Goal: Task Accomplishment & Management: Complete application form

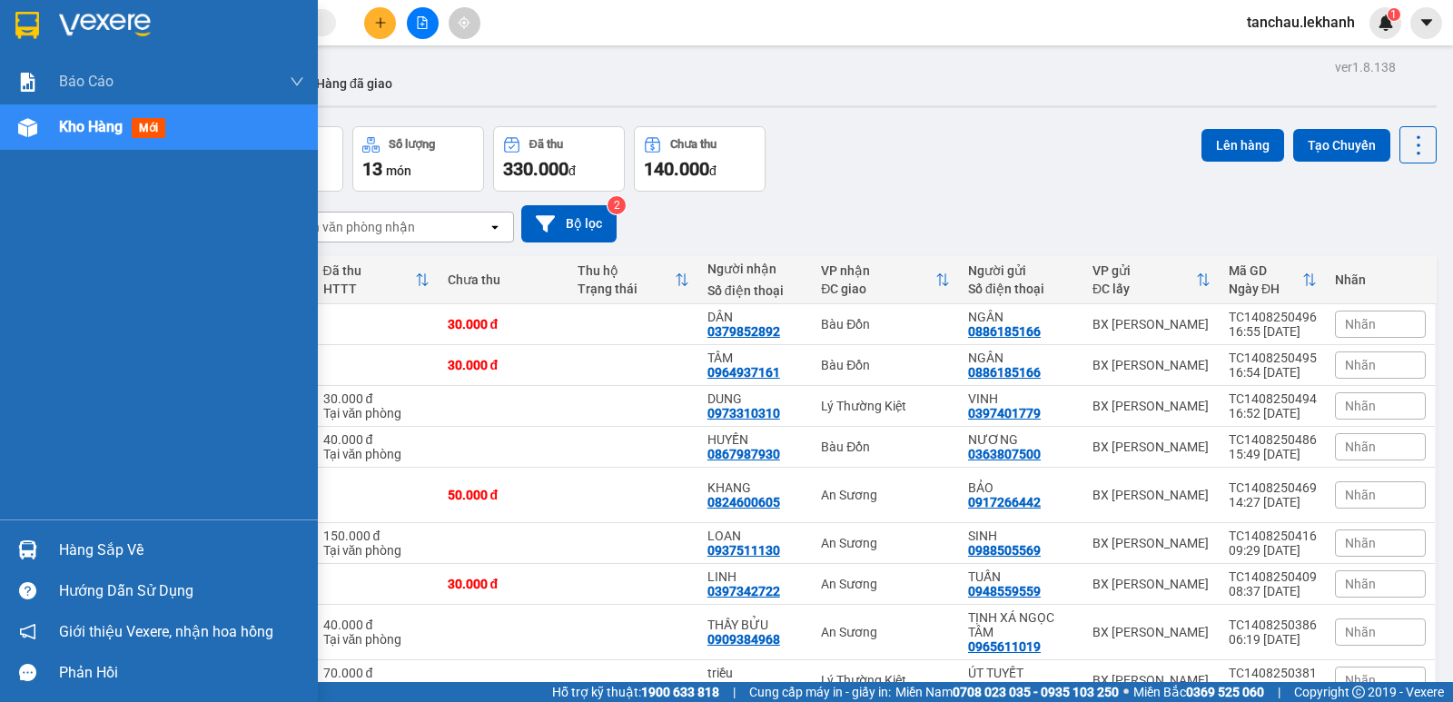
click at [80, 118] on span "Kho hàng" at bounding box center [91, 126] width 64 height 17
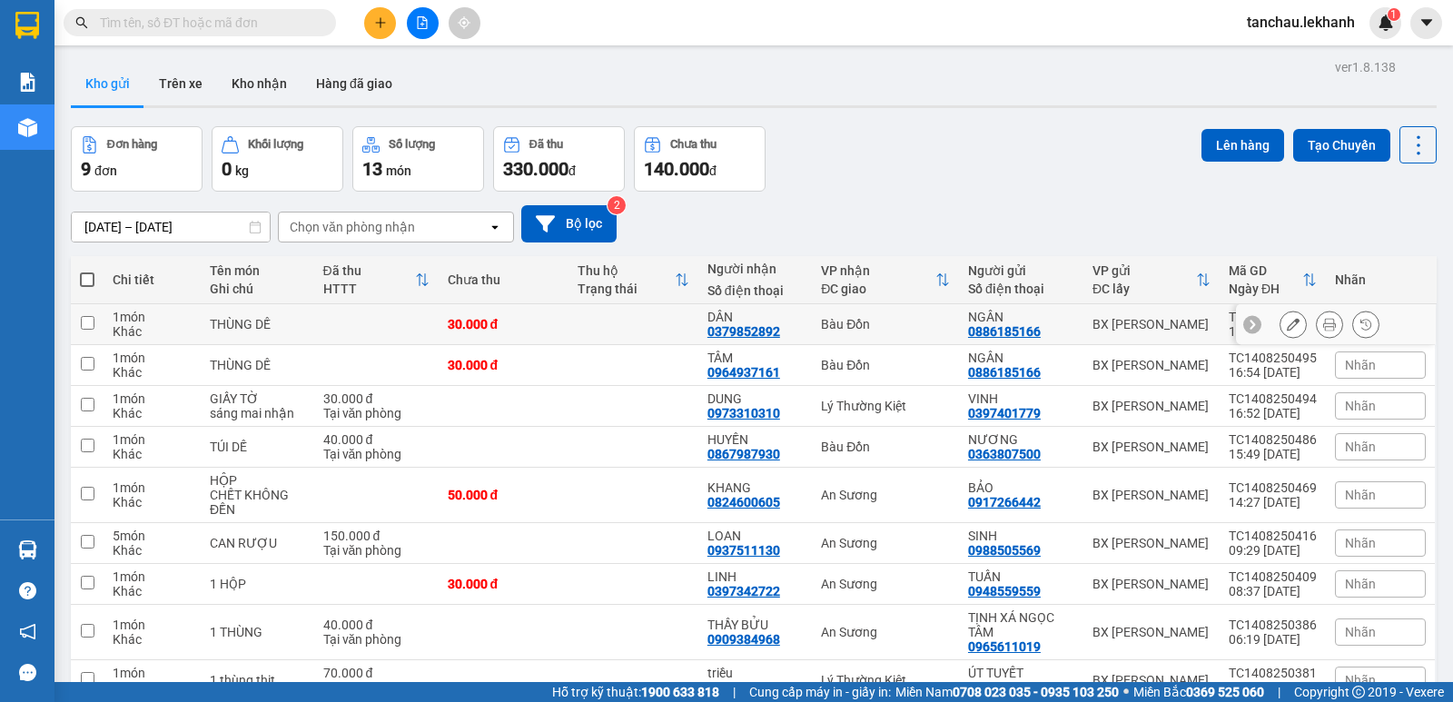
scroll to position [94, 0]
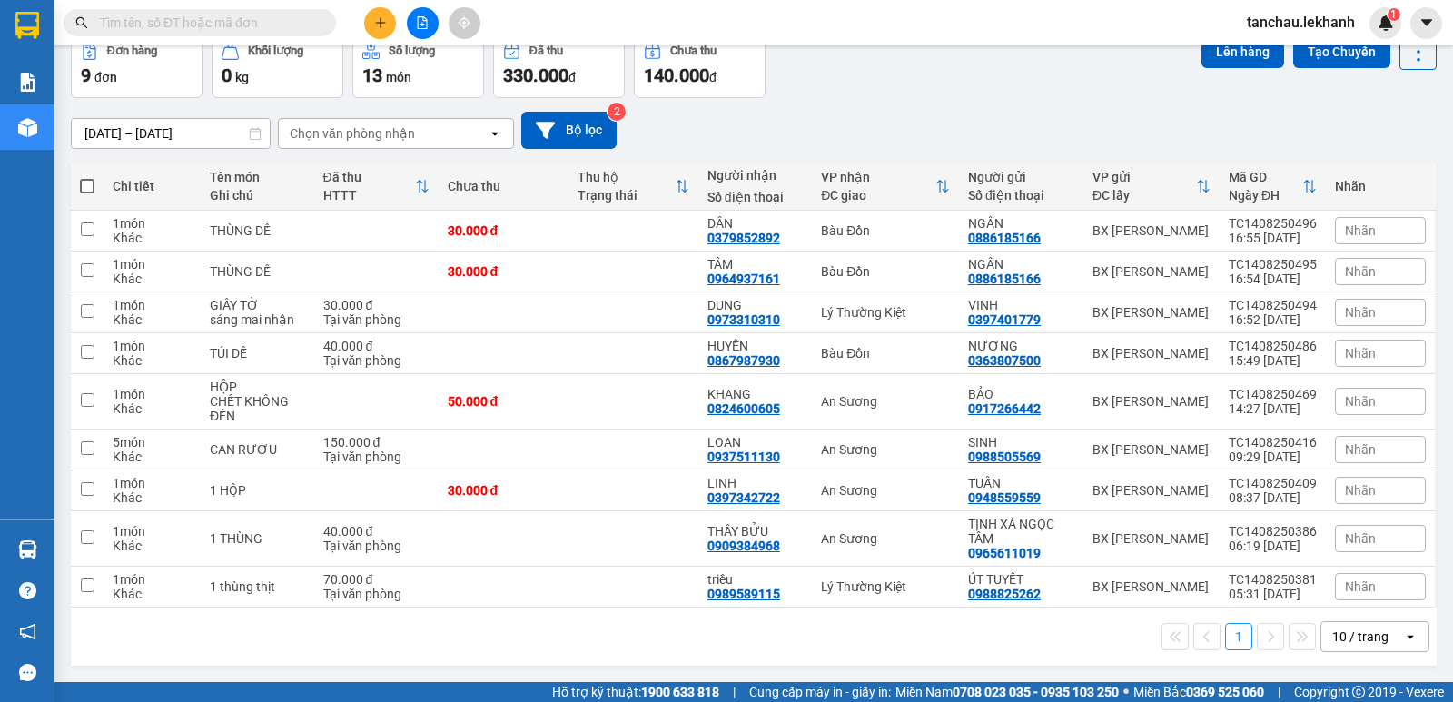
drag, startPoint x: 292, startPoint y: 5, endPoint x: 286, endPoint y: 38, distance: 34.2
click at [286, 38] on div "Kết quả [PERSON_NAME] ( 0 ) Bộ lọc No Data tanchau.lekhanh 1" at bounding box center [726, 22] width 1453 height 45
click at [286, 38] on div "Kết quả tìm kiếm ( 0 ) Bộ lọc No Data" at bounding box center [177, 23] width 354 height 32
click at [286, 30] on input "text" at bounding box center [207, 23] width 214 height 20
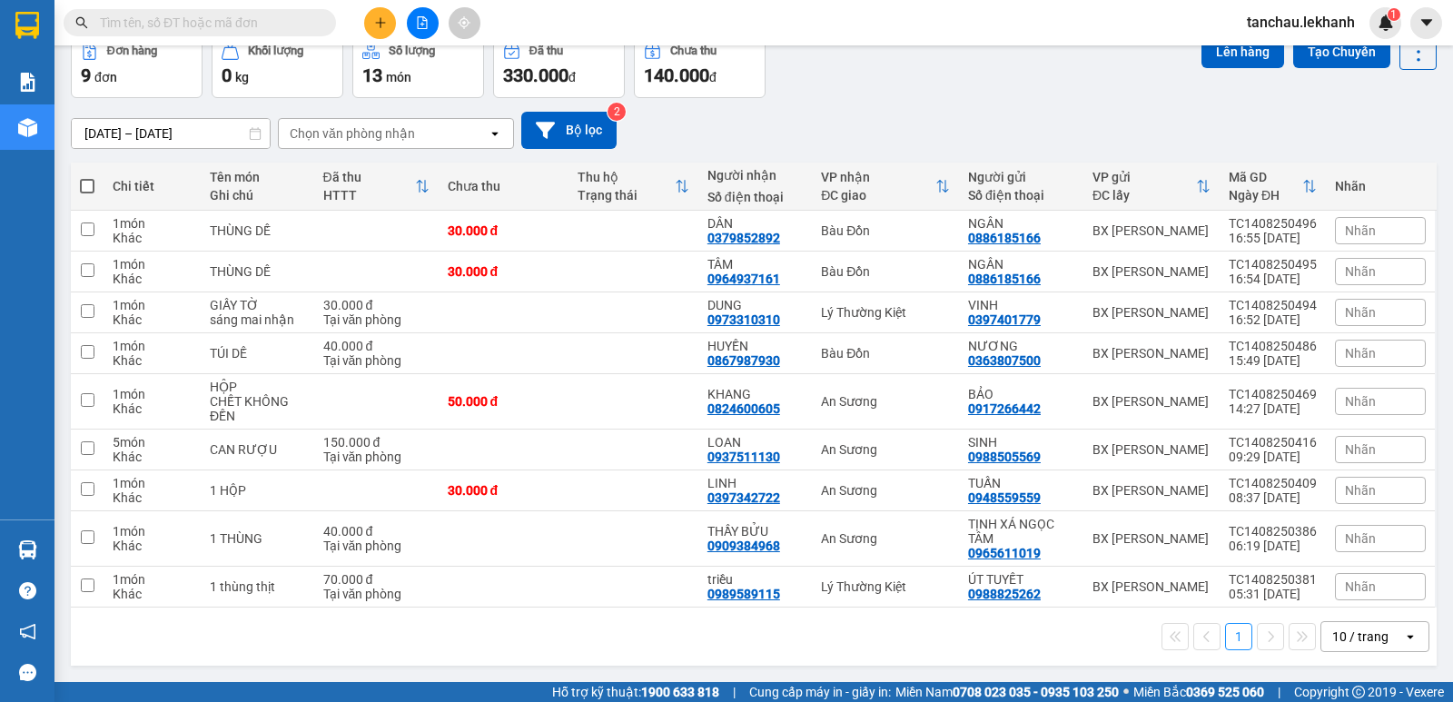
click at [286, 30] on input "text" at bounding box center [207, 23] width 214 height 20
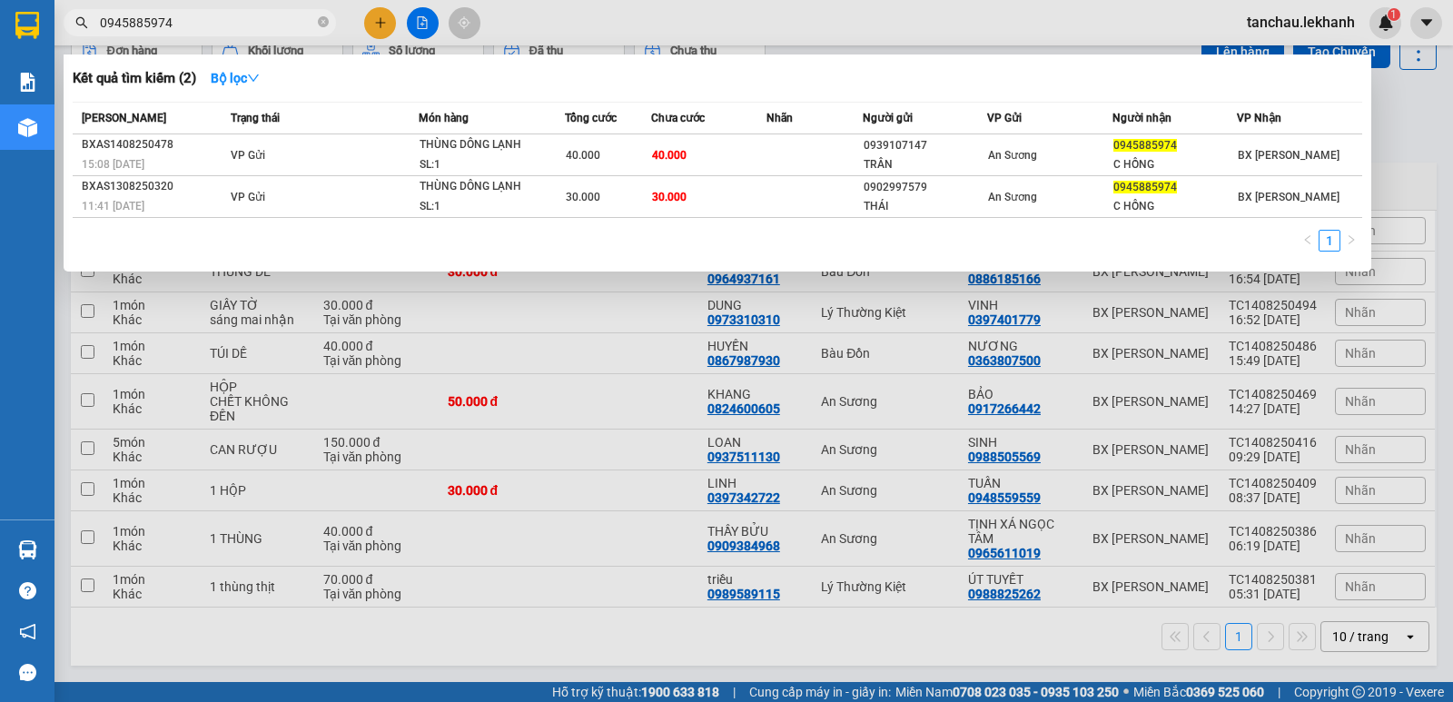
type input "0945885974"
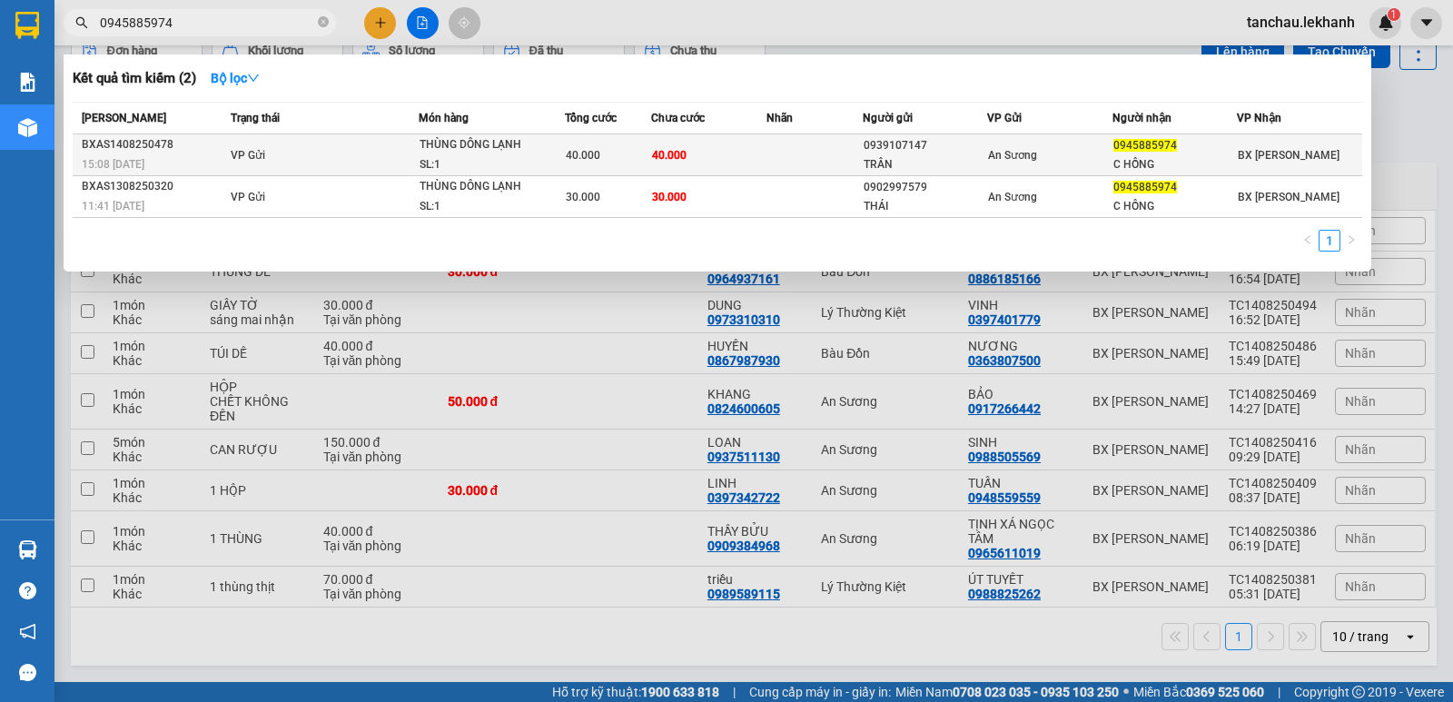
click at [373, 146] on td "VP Gửi" at bounding box center [322, 155] width 193 height 42
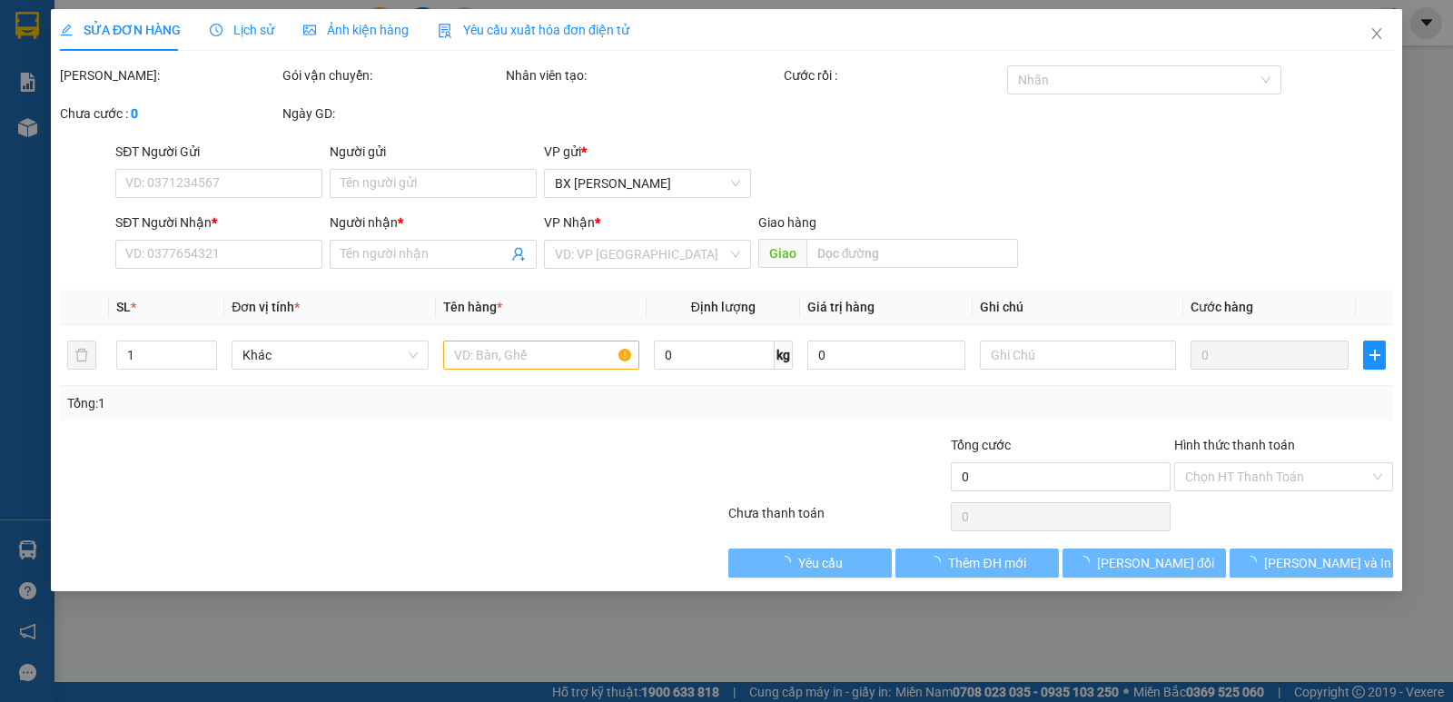
type input "0939107147"
type input "TRÂN"
type input "0945885974"
type input "C HỒNG"
type input "40.000"
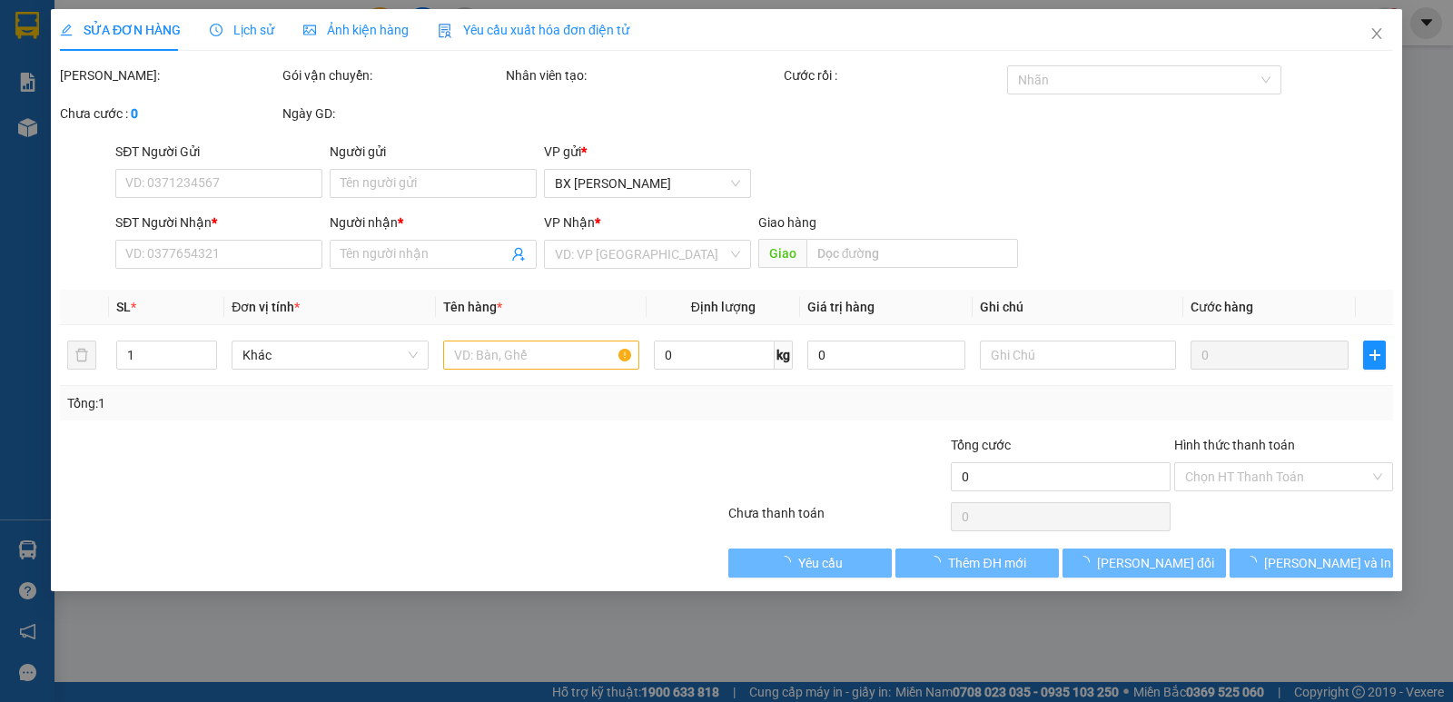
type input "40.000"
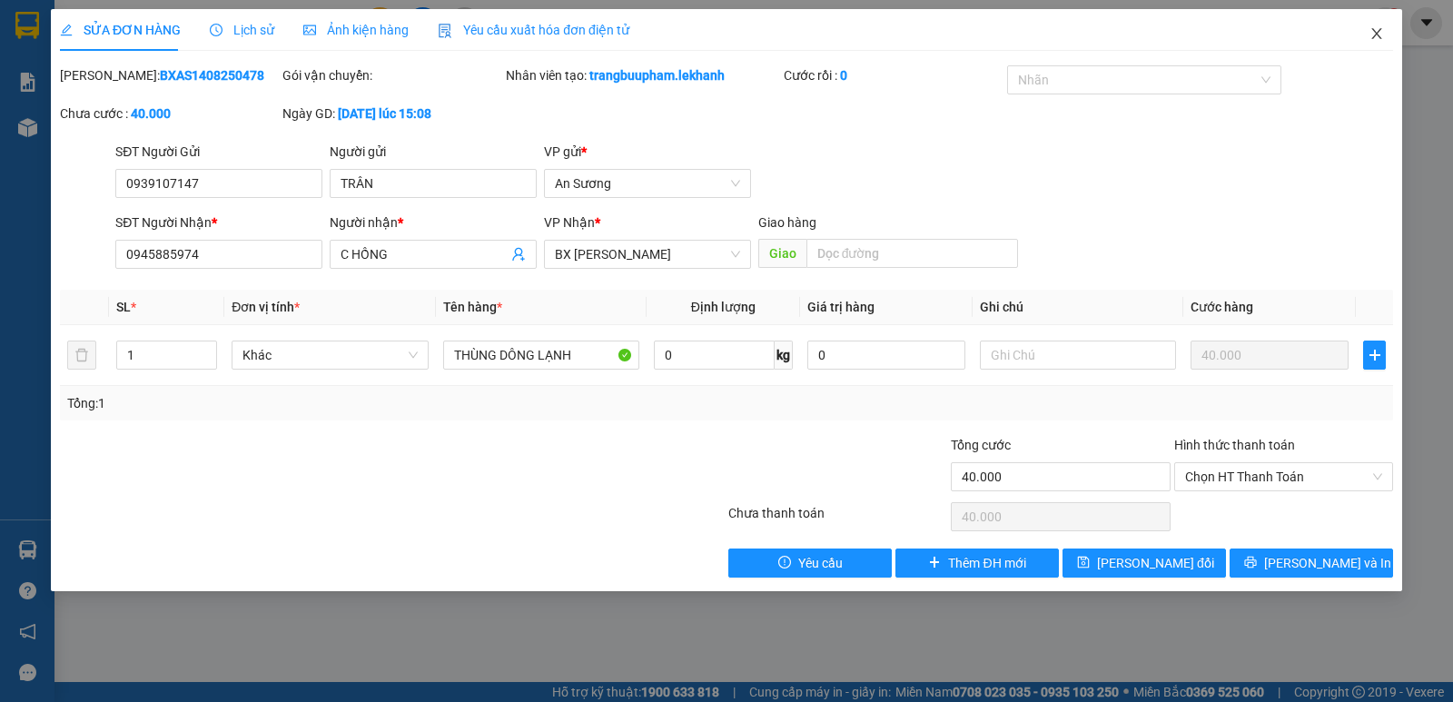
click at [1372, 35] on icon "close" at bounding box center [1377, 33] width 15 height 15
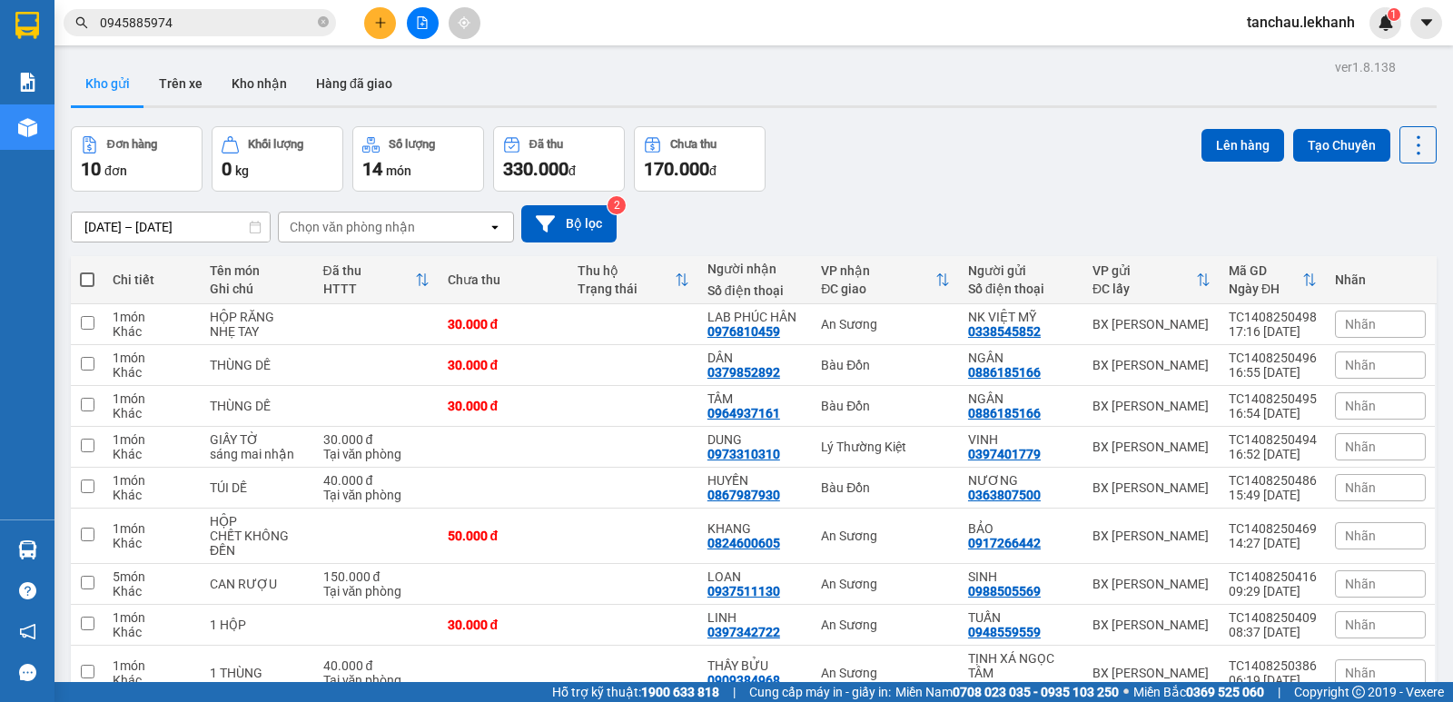
click at [314, 24] on span "0945885974" at bounding box center [200, 22] width 272 height 27
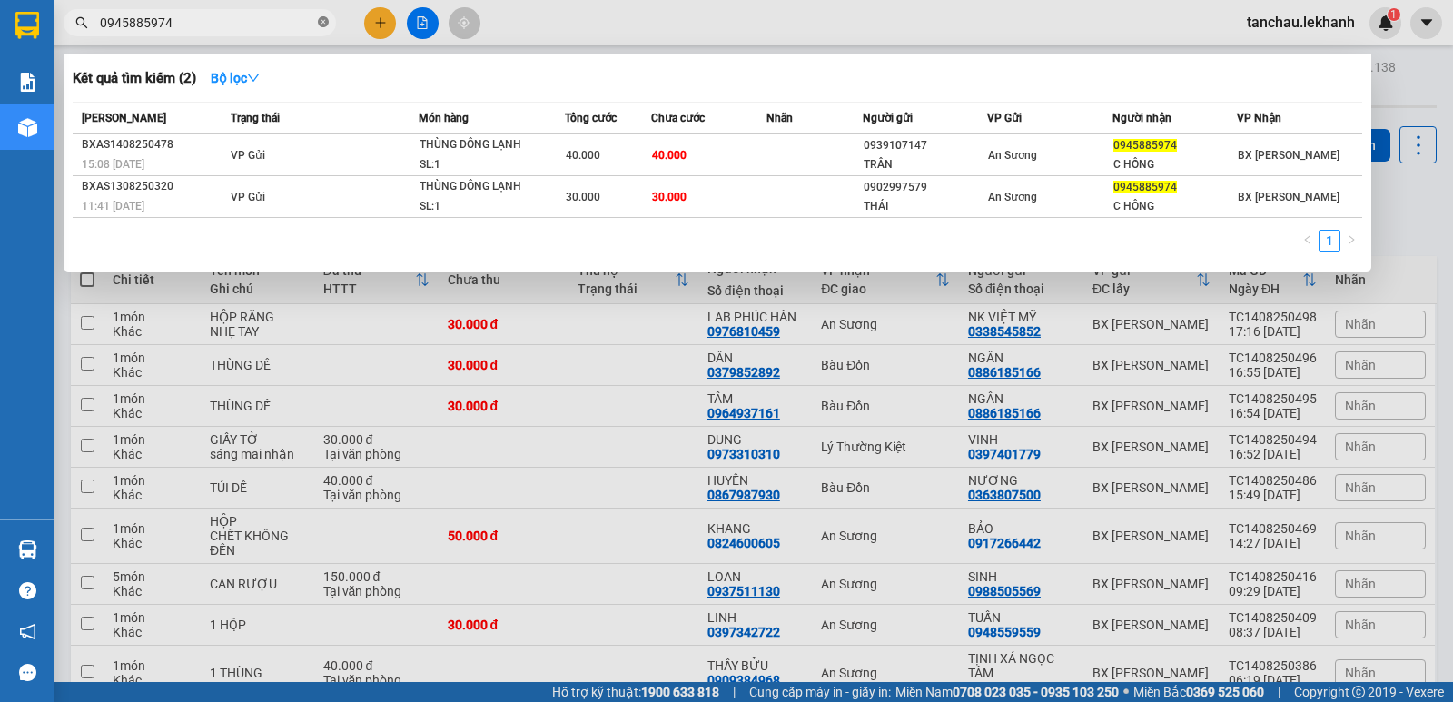
click at [318, 25] on span "0945885974" at bounding box center [200, 22] width 272 height 27
click at [320, 16] on span at bounding box center [323, 23] width 11 height 17
